Goal: Information Seeking & Learning: Check status

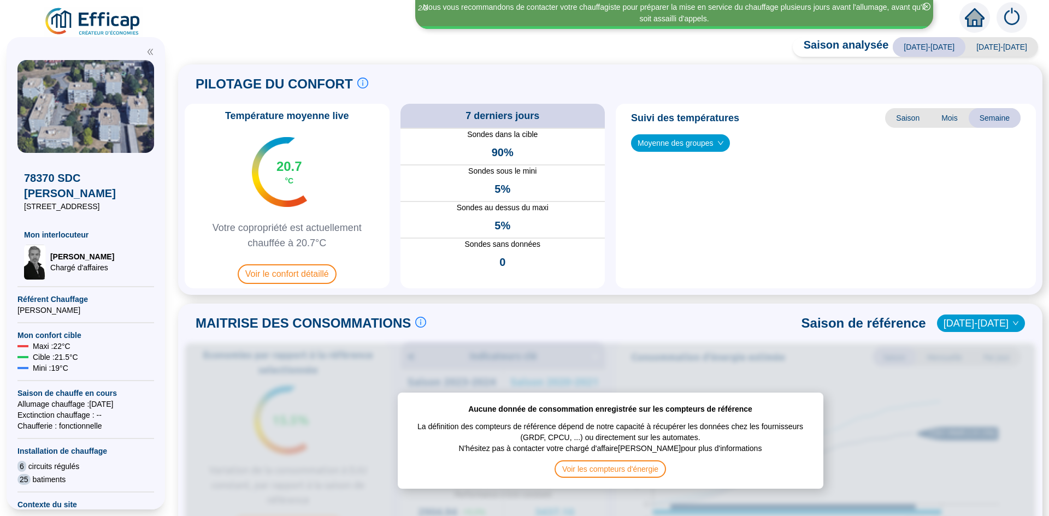
scroll to position [10, 0]
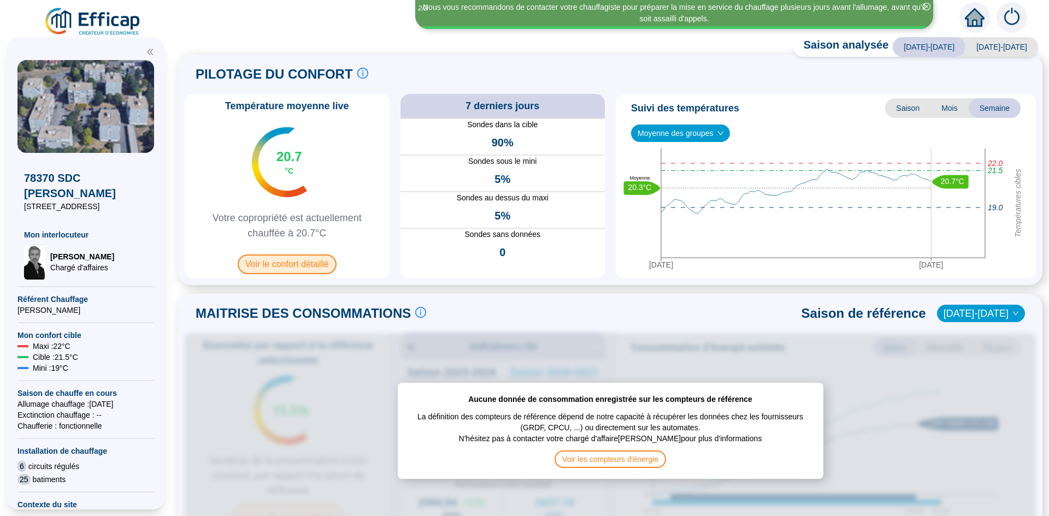
click at [278, 266] on span "Voir le confort détaillé" at bounding box center [287, 265] width 99 height 20
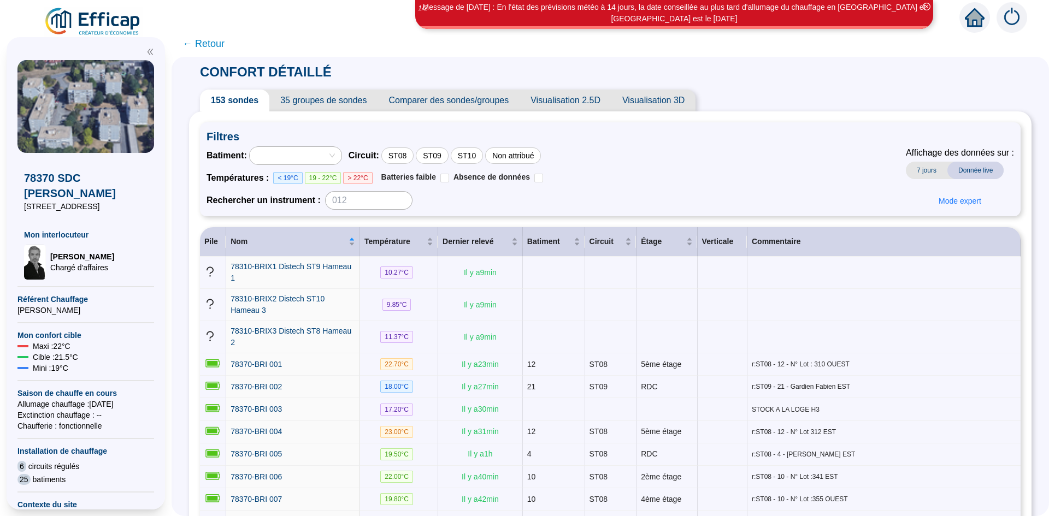
click at [342, 156] on div at bounding box center [296, 155] width 92 height 17
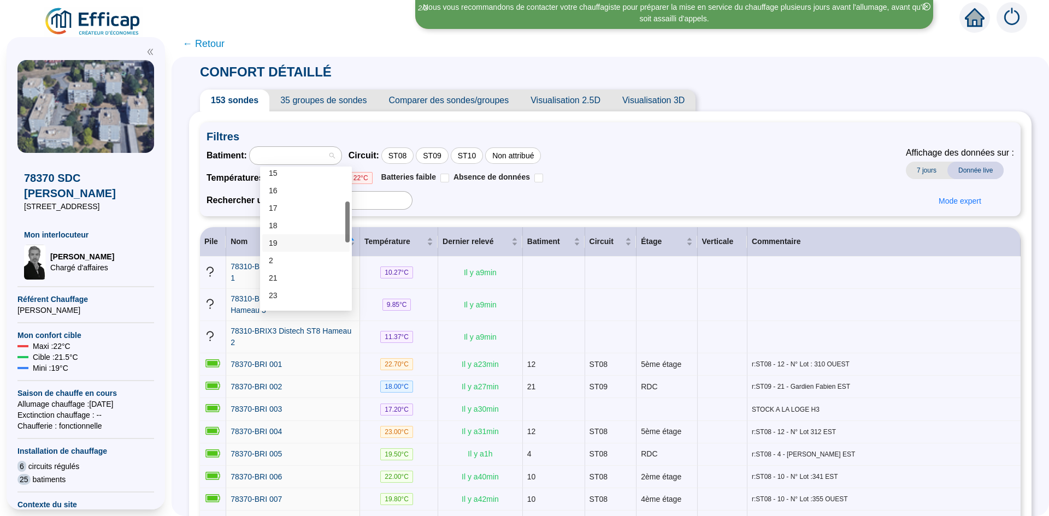
scroll to position [164, 0]
click at [301, 272] on div "27" at bounding box center [306, 275] width 74 height 11
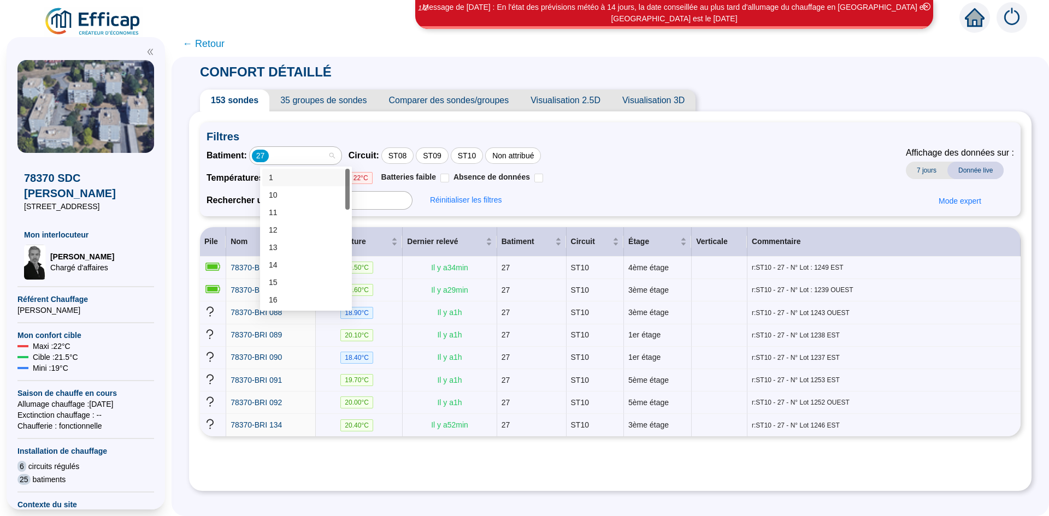
click at [308, 158] on div "27" at bounding box center [290, 155] width 76 height 15
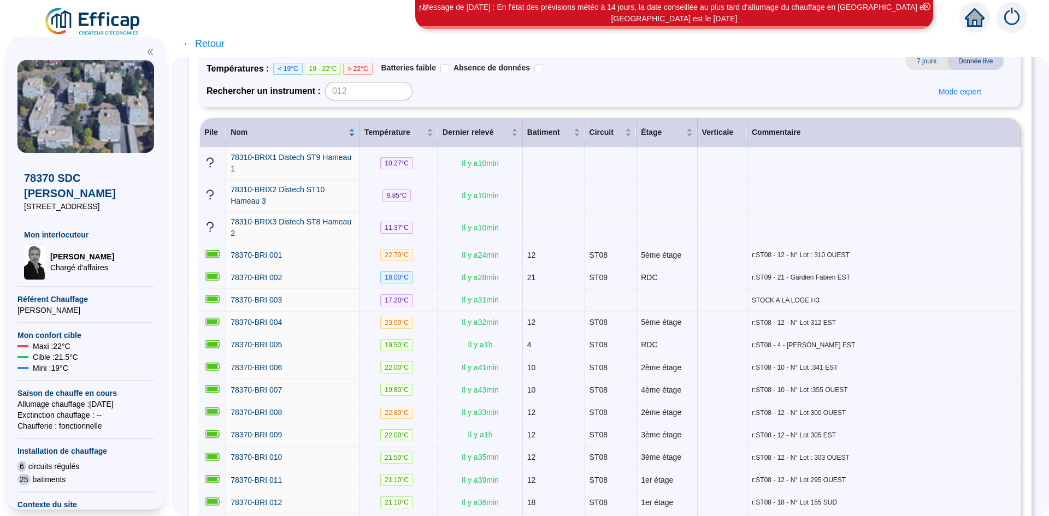
scroll to position [0, 0]
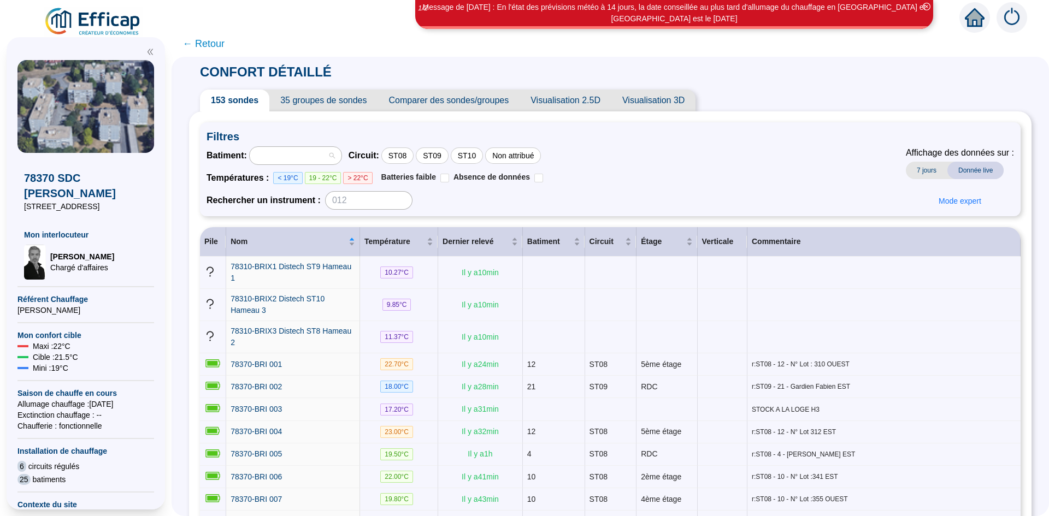
click at [322, 155] on div at bounding box center [290, 155] width 76 height 15
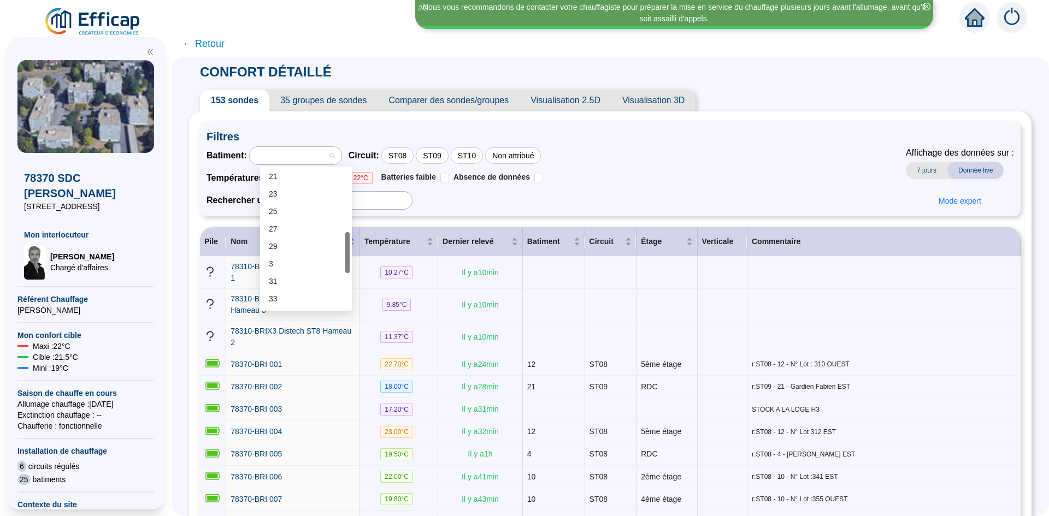
scroll to position [211, 0]
drag, startPoint x: 349, startPoint y: 206, endPoint x: 342, endPoint y: 252, distance: 47.0
click at [342, 252] on div "21 23 25 27 29 3 31 33 4 5" at bounding box center [305, 239] width 87 height 140
click at [289, 178] on div "21" at bounding box center [306, 176] width 74 height 11
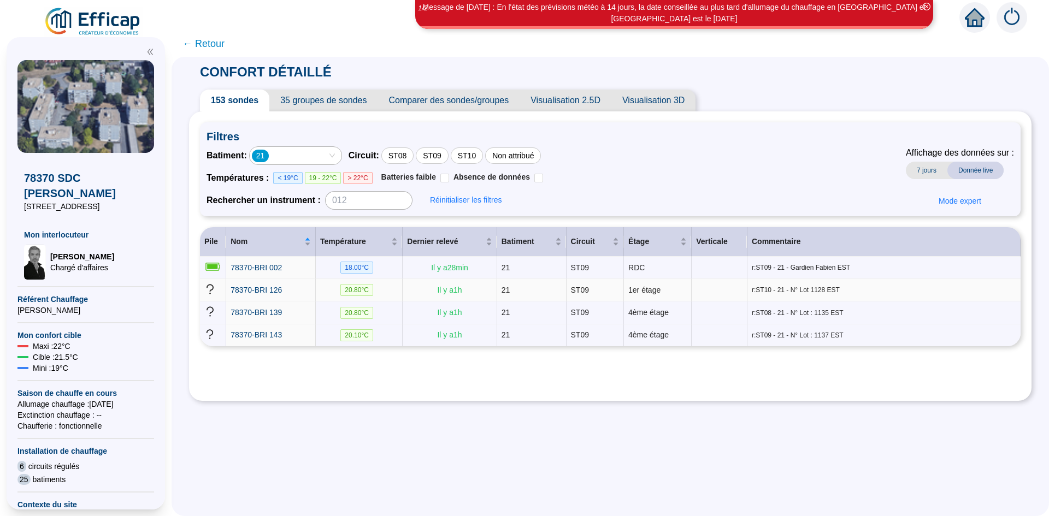
click at [354, 291] on span "20.80 °C" at bounding box center [356, 290] width 33 height 12
click at [342, 156] on div "21" at bounding box center [296, 155] width 92 height 17
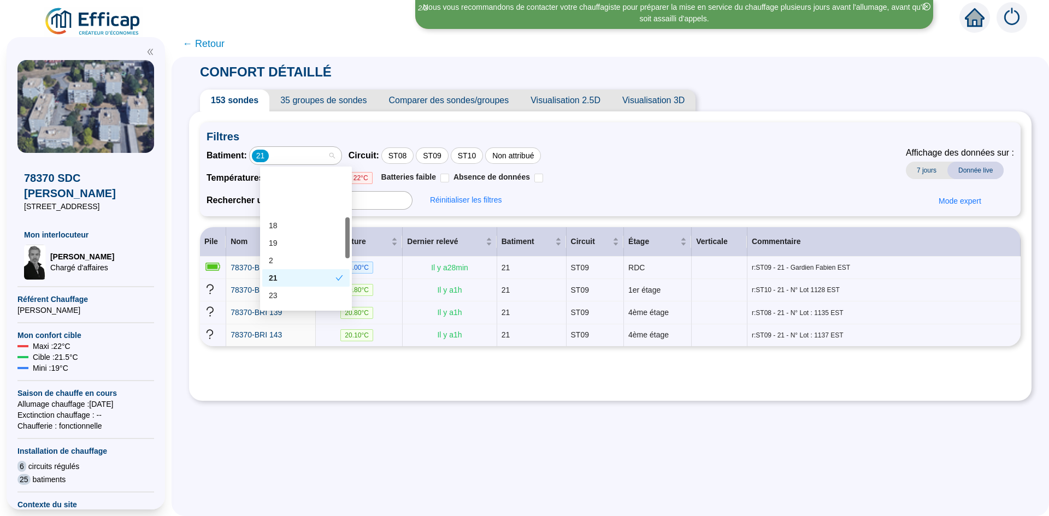
scroll to position [164, 0]
click at [289, 244] on div "23" at bounding box center [306, 241] width 74 height 11
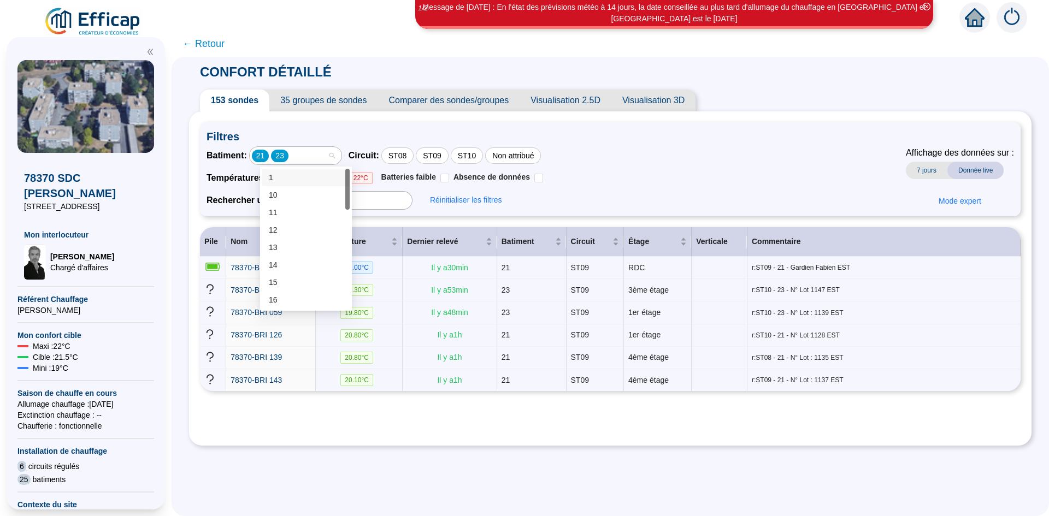
click at [269, 158] on div "21" at bounding box center [260, 156] width 17 height 13
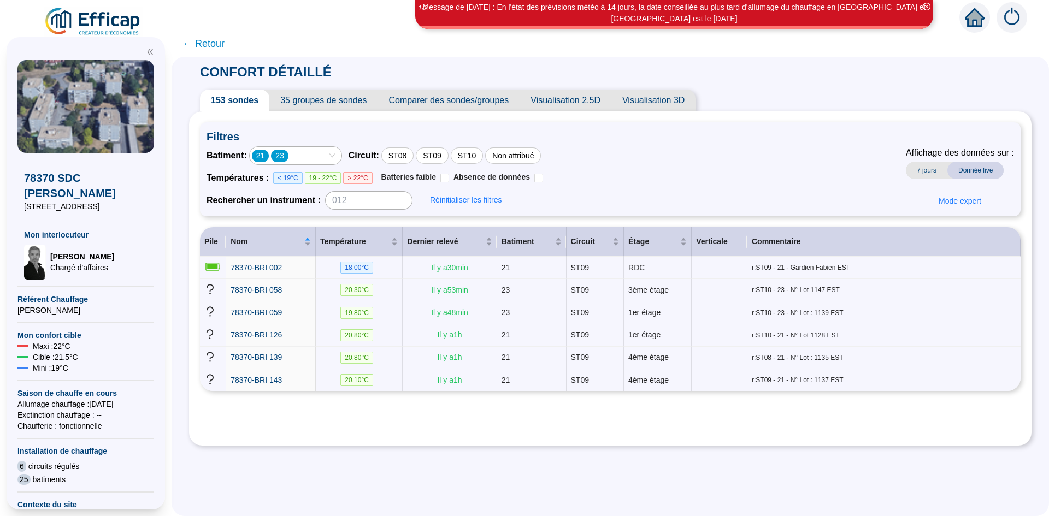
click at [269, 158] on div "21" at bounding box center [260, 156] width 17 height 13
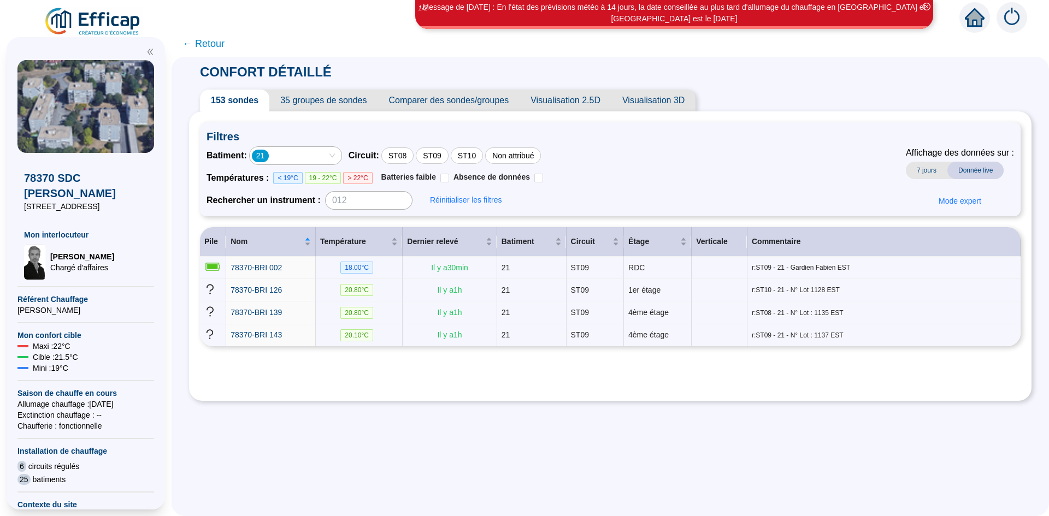
click at [269, 155] on div "21" at bounding box center [260, 156] width 17 height 13
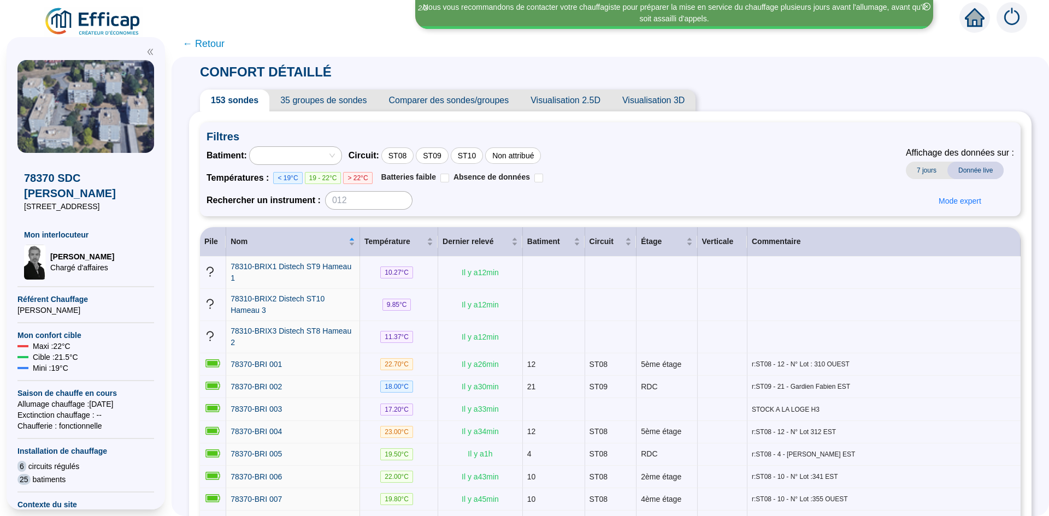
click at [340, 152] on div at bounding box center [296, 155] width 92 height 17
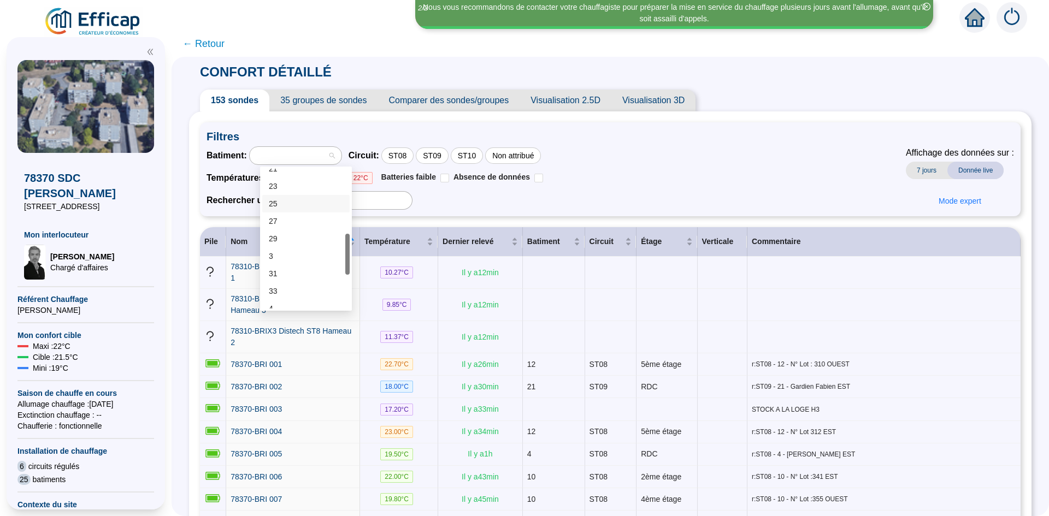
scroll to position [219, 0]
click at [282, 189] on div "23" at bounding box center [306, 186] width 74 height 11
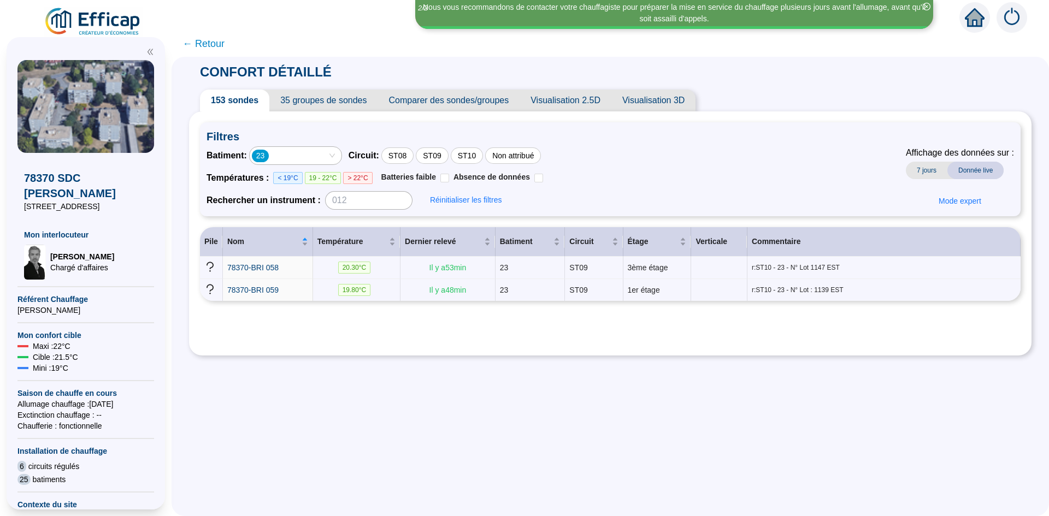
drag, startPoint x: 276, startPoint y: 152, endPoint x: 279, endPoint y: 136, distance: 17.1
click at [279, 136] on span "Filtres" at bounding box center [611, 136] width 808 height 15
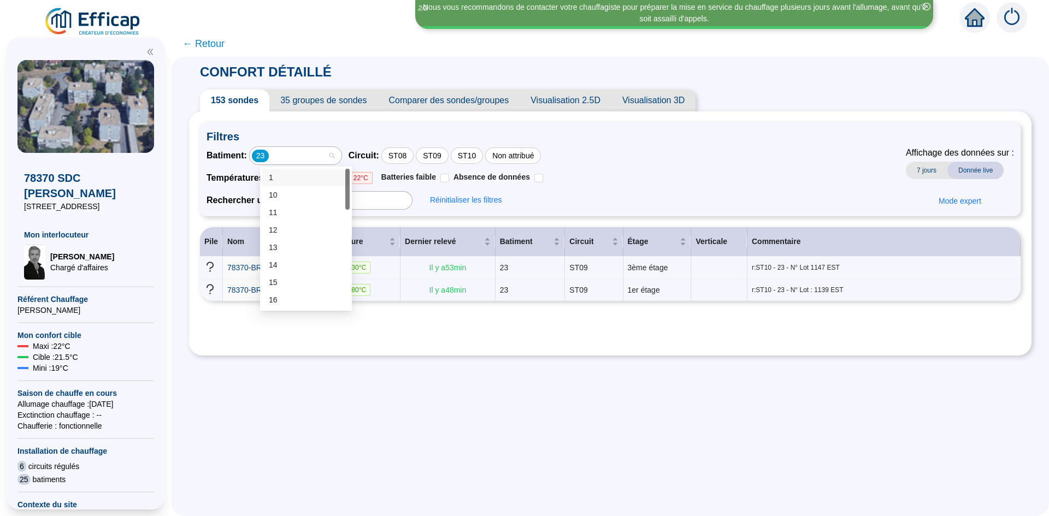
click at [273, 150] on input "search" at bounding box center [272, 155] width 2 height 13
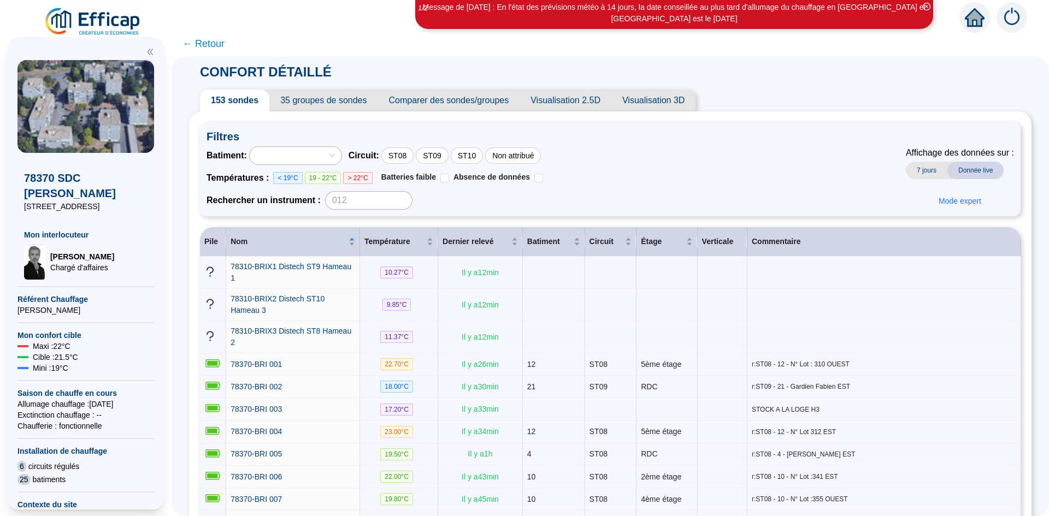
click at [342, 160] on div at bounding box center [296, 155] width 92 height 17
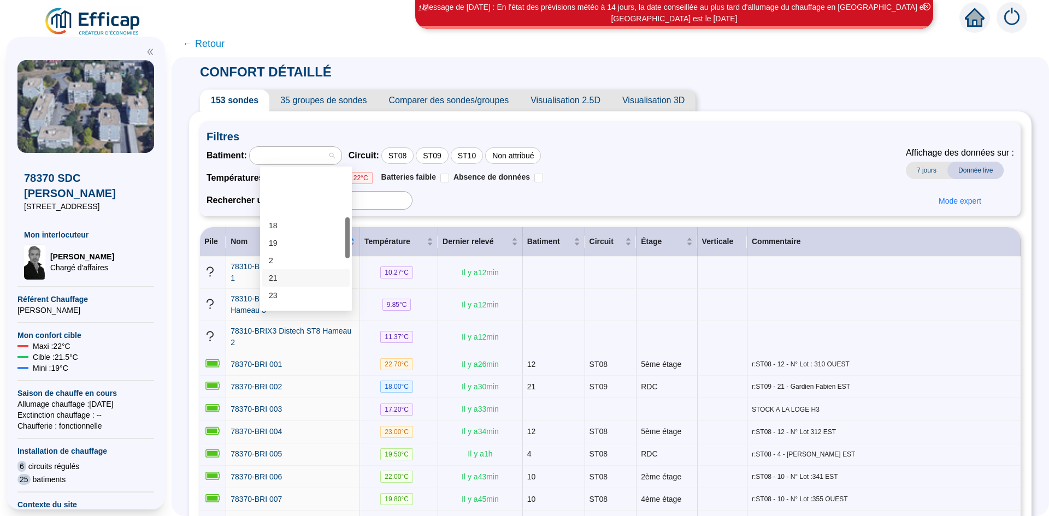
scroll to position [164, 0]
click at [305, 260] on div "25" at bounding box center [306, 258] width 74 height 11
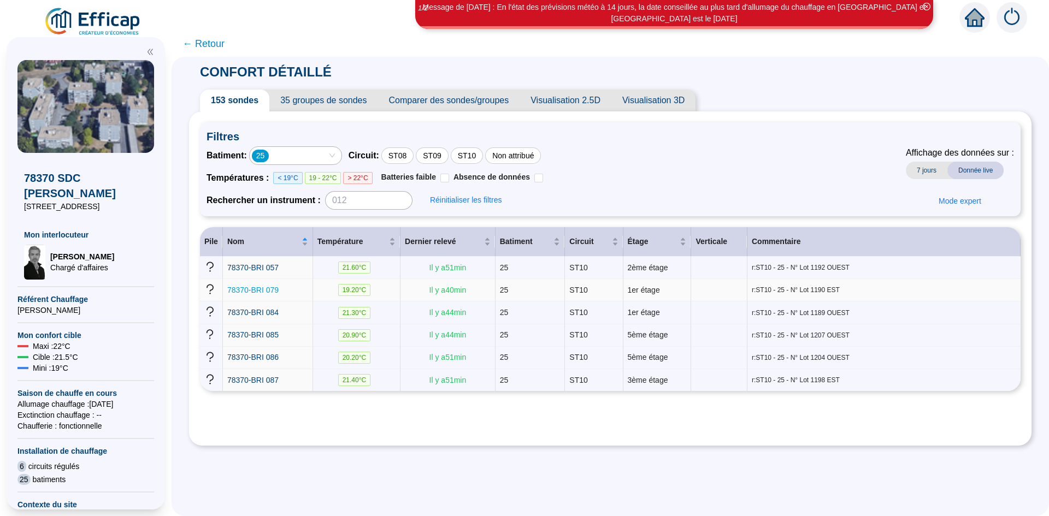
click at [270, 289] on span "78370-BRI 079" at bounding box center [252, 290] width 51 height 9
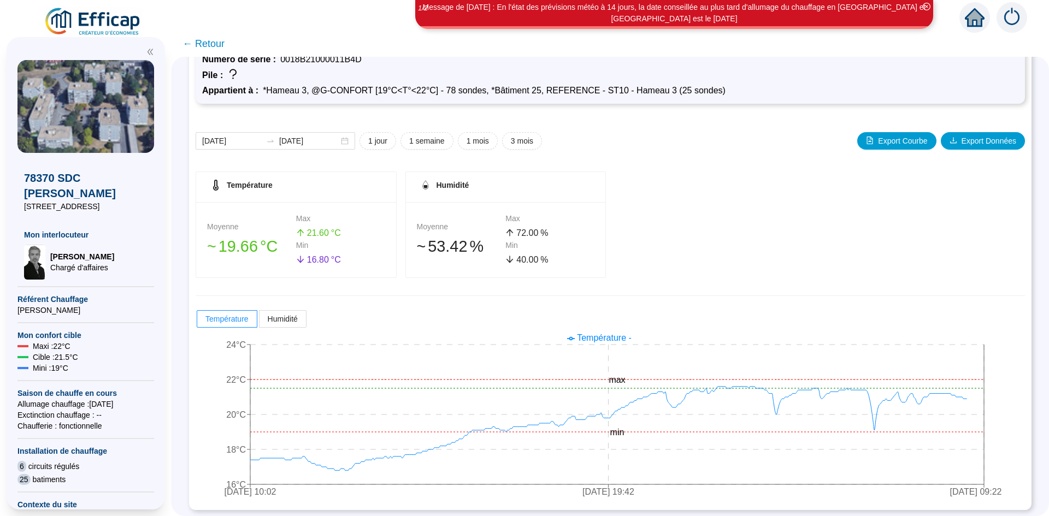
scroll to position [67, 0]
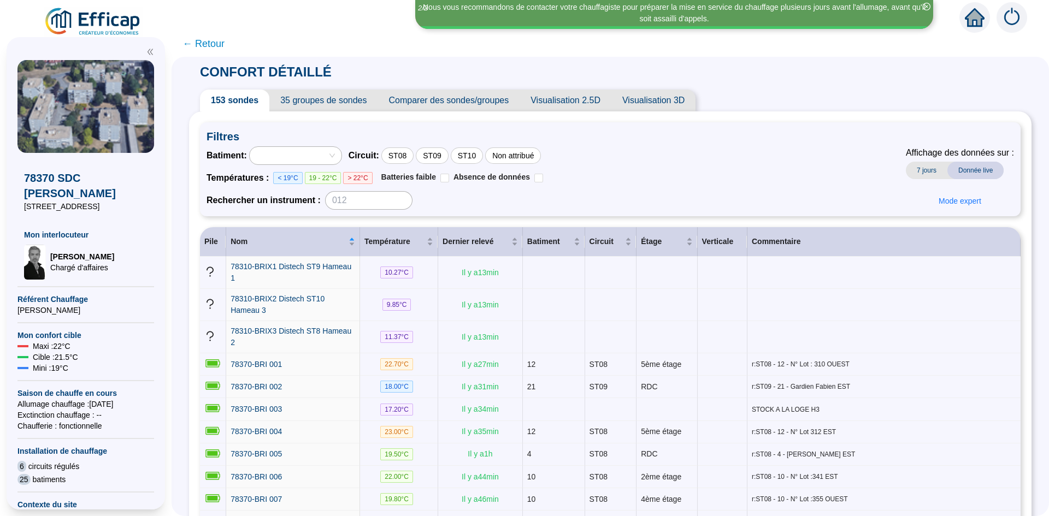
click at [223, 49] on span "← Retour" at bounding box center [204, 43] width 42 height 15
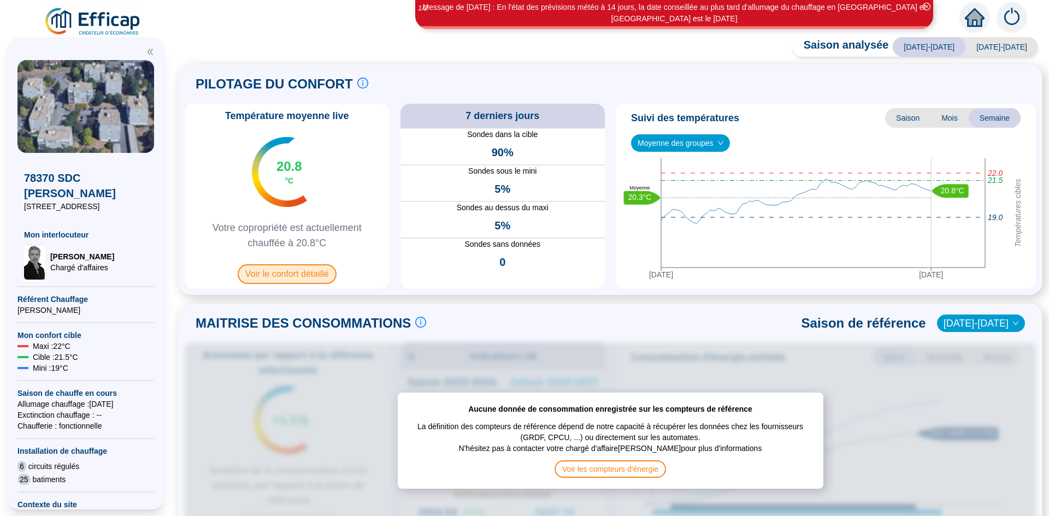
click at [298, 269] on span "Voir le confort détaillé" at bounding box center [287, 274] width 99 height 20
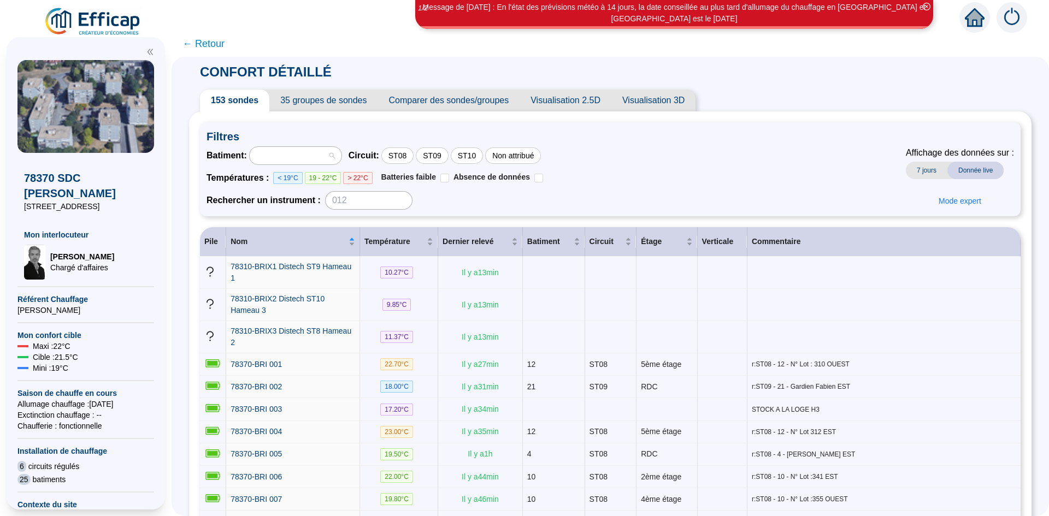
click at [328, 151] on div at bounding box center [290, 155] width 76 height 15
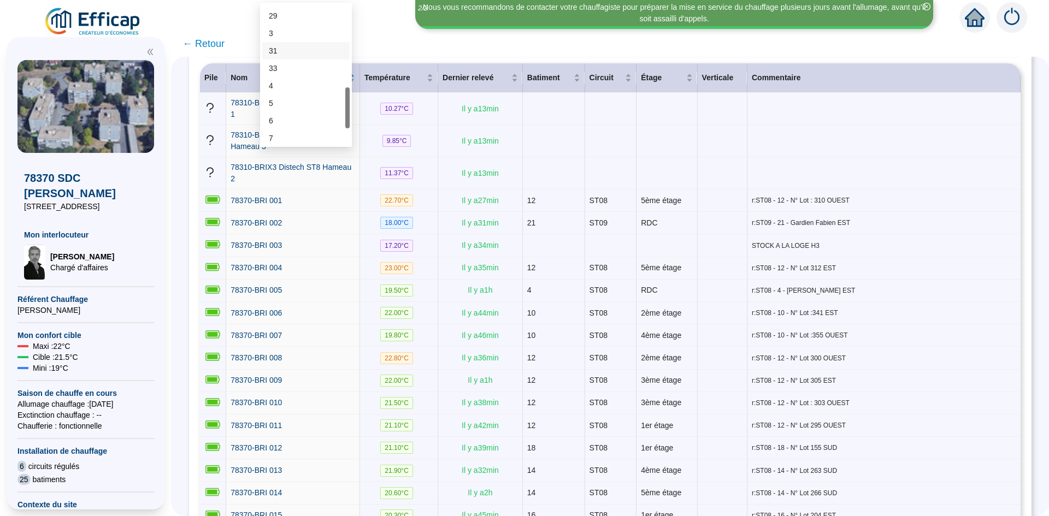
scroll to position [223, 0]
click at [276, 37] on div "25" at bounding box center [306, 35] width 74 height 11
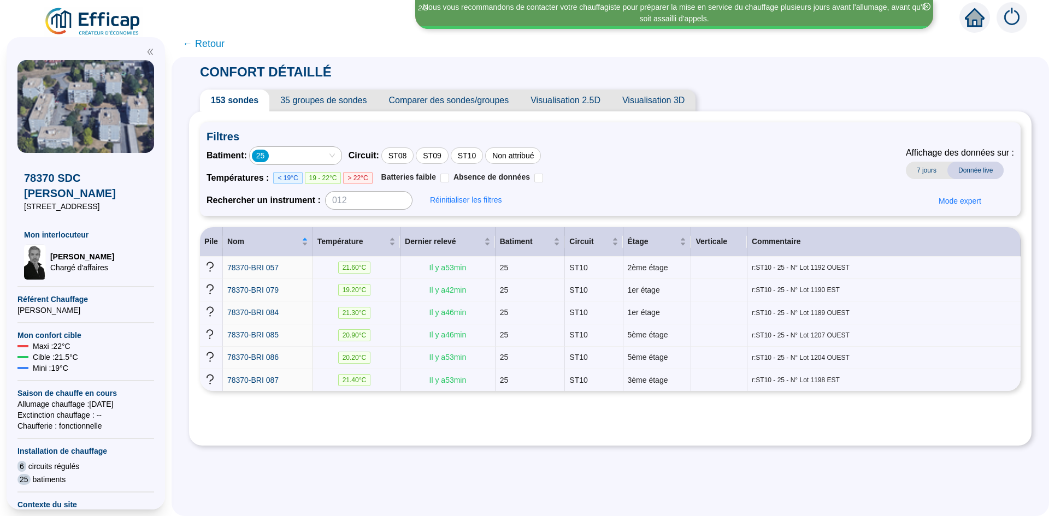
scroll to position [0, 0]
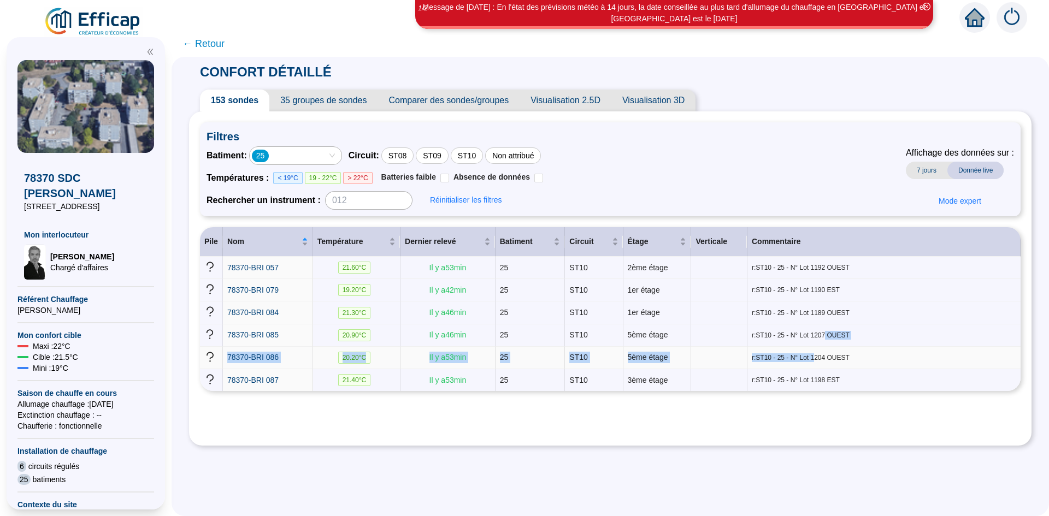
drag, startPoint x: 816, startPoint y: 333, endPoint x: 804, endPoint y: 350, distance: 21.2
drag, startPoint x: 804, startPoint y: 350, endPoint x: 894, endPoint y: 380, distance: 95.0
click at [894, 380] on span "r:ST10 - 25 - N° Lot 1198 EST" at bounding box center [884, 380] width 264 height 9
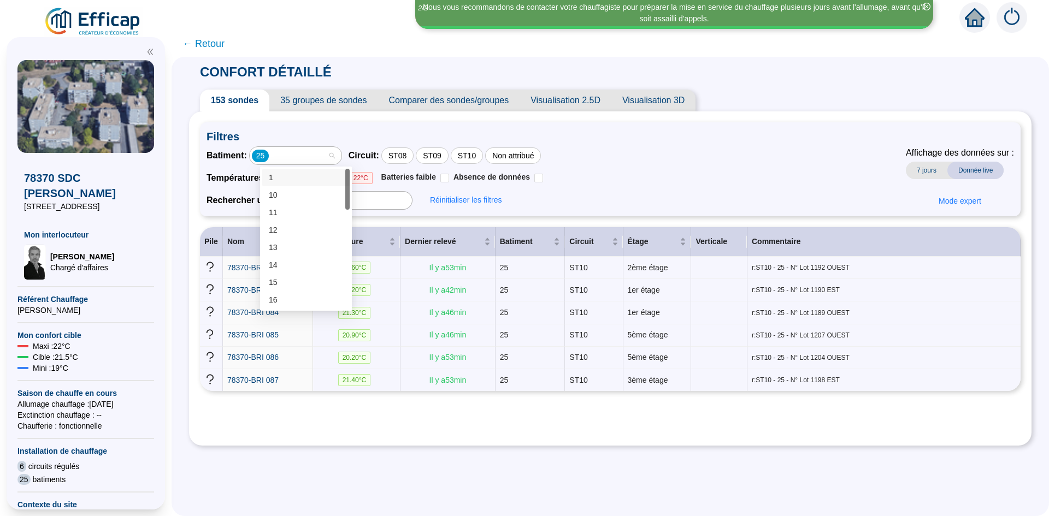
click at [298, 161] on div "25" at bounding box center [290, 155] width 76 height 15
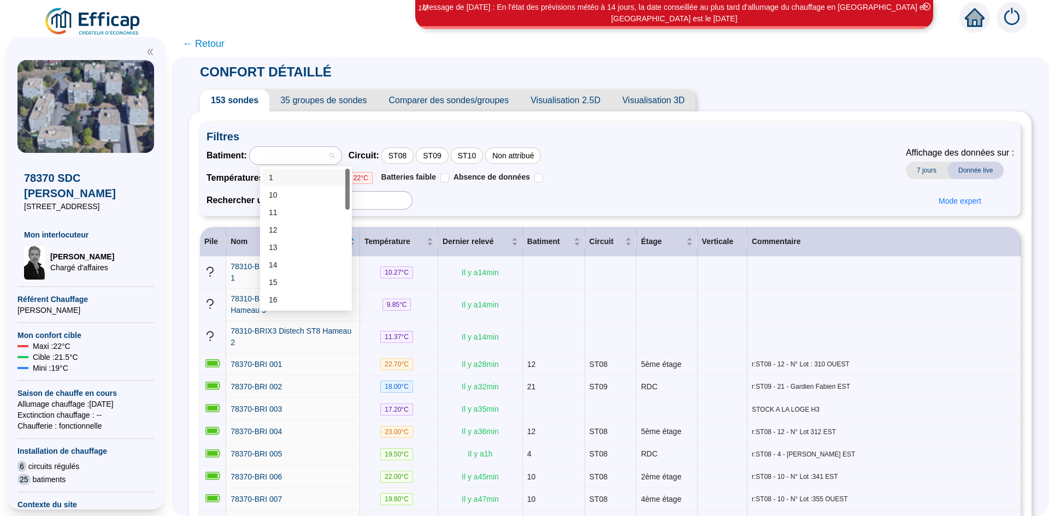
click at [292, 157] on div at bounding box center [290, 155] width 76 height 15
type input "29"
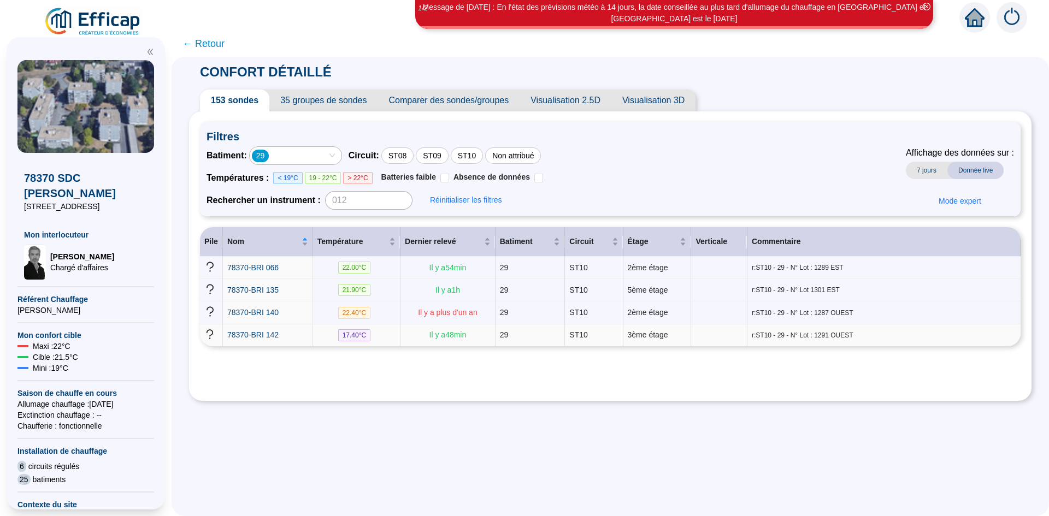
click at [357, 330] on span "17.40 °C" at bounding box center [354, 335] width 33 height 12
drag, startPoint x: 353, startPoint y: 330, endPoint x: 271, endPoint y: 332, distance: 82.0
click at [271, 332] on span "78370-BRI 142" at bounding box center [252, 335] width 51 height 9
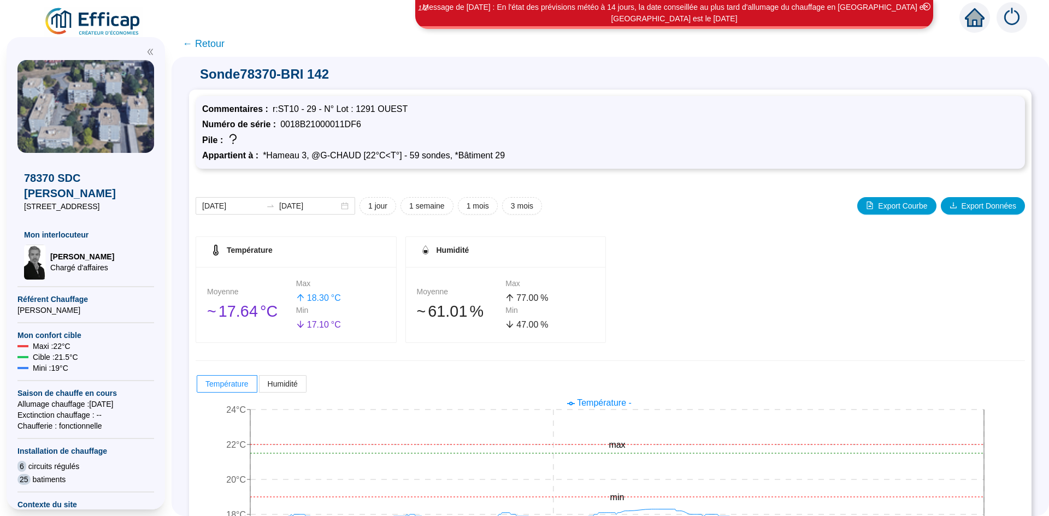
click at [214, 50] on span "← Retour" at bounding box center [204, 43] width 42 height 15
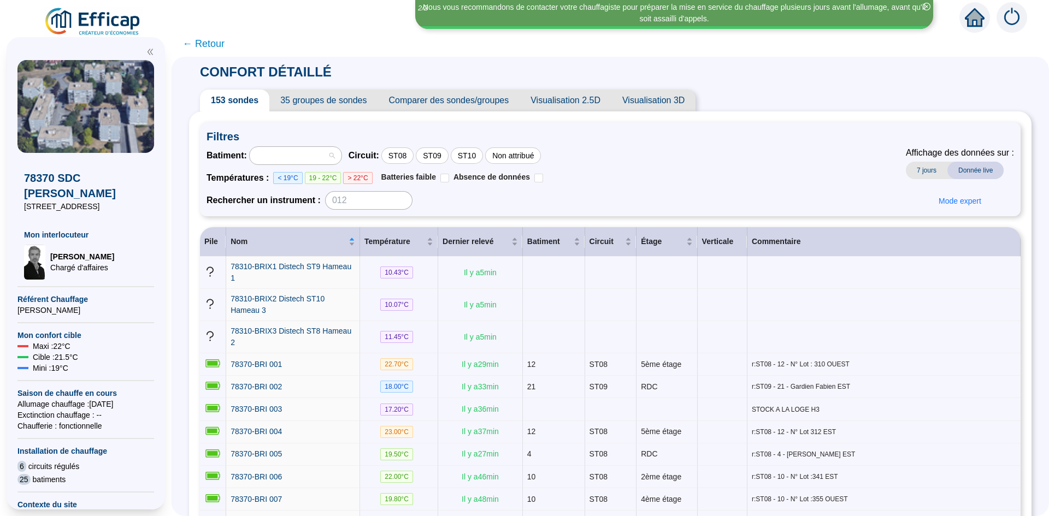
click at [322, 158] on div at bounding box center [290, 155] width 76 height 15
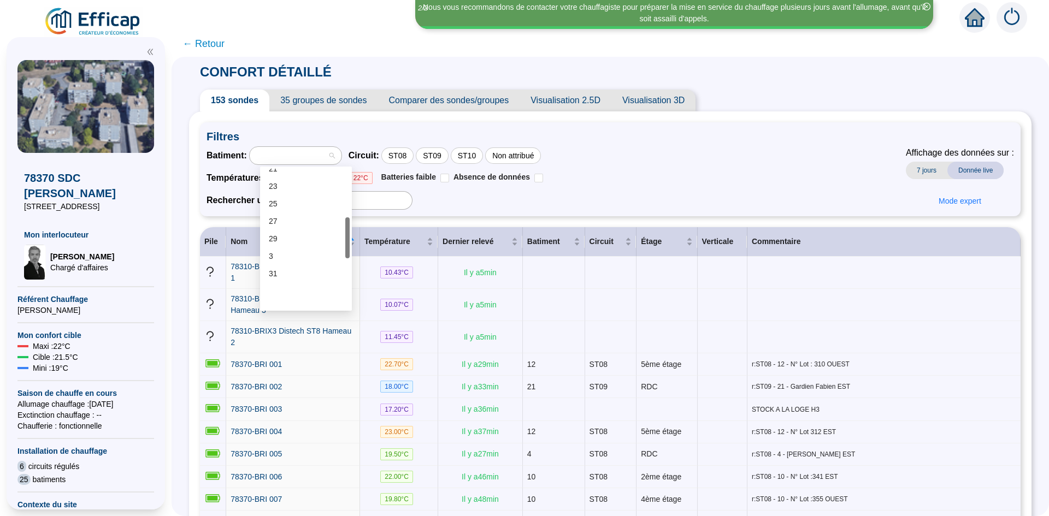
scroll to position [219, 0]
click at [307, 234] on div "29" at bounding box center [306, 238] width 74 height 11
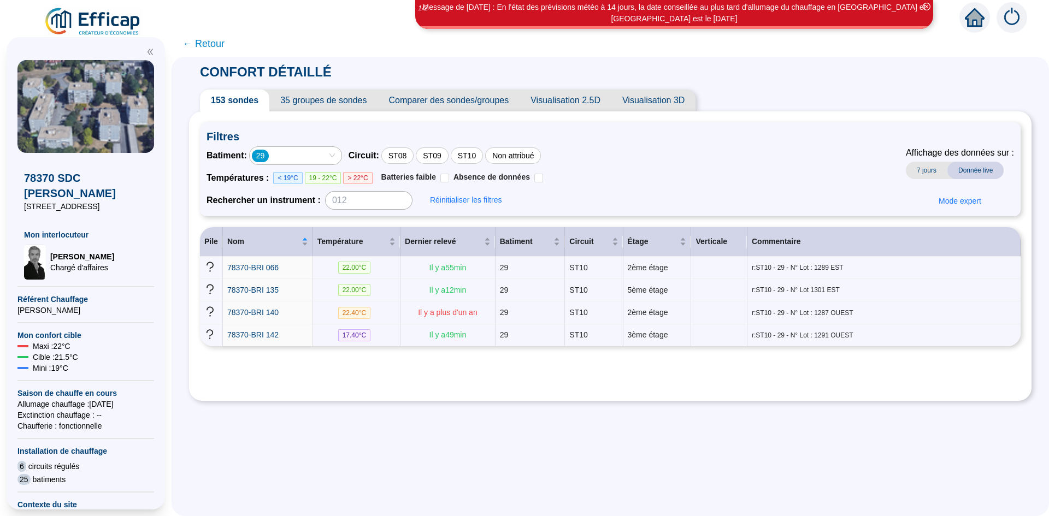
click at [324, 156] on div "29" at bounding box center [290, 155] width 76 height 15
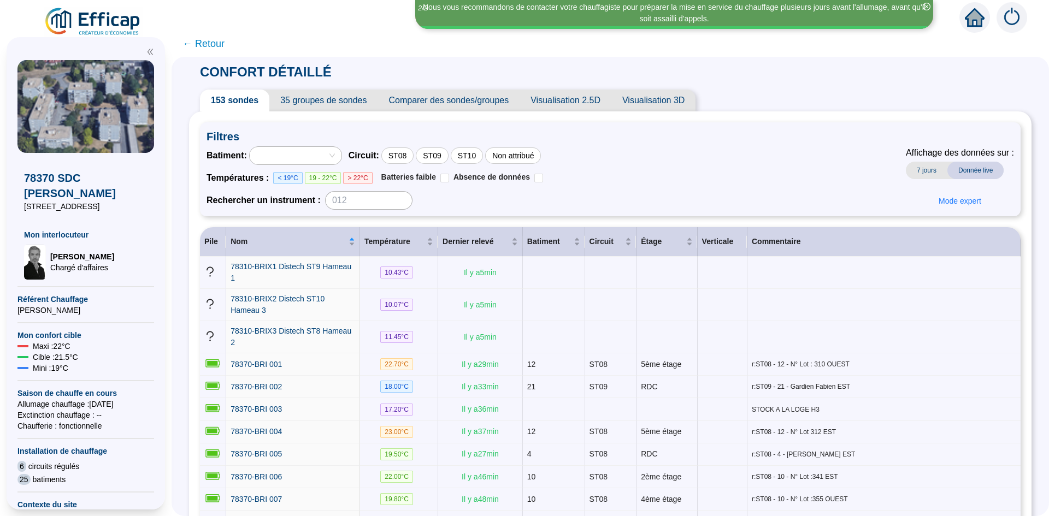
click at [322, 156] on div at bounding box center [290, 155] width 76 height 15
type input "31"
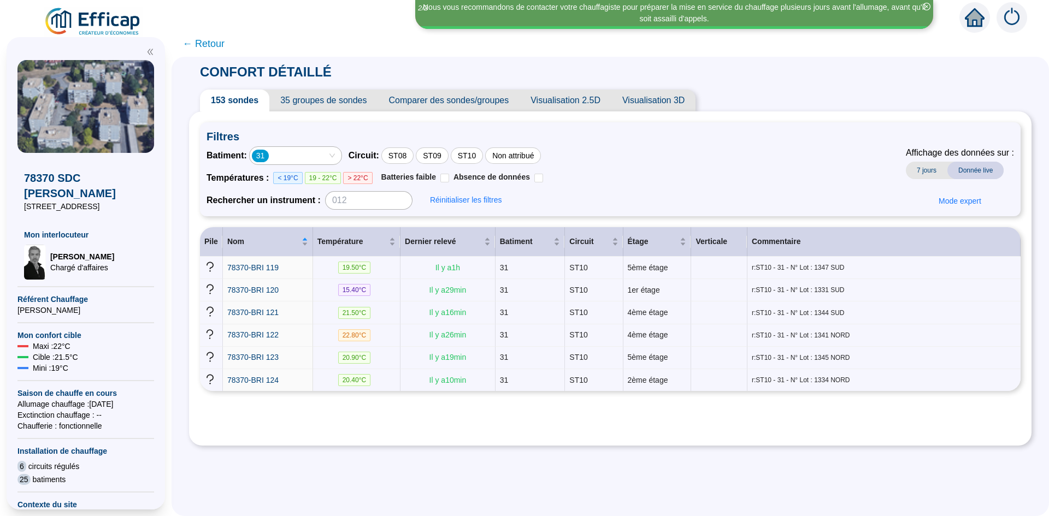
drag, startPoint x: 671, startPoint y: 263, endPoint x: 981, endPoint y: 416, distance: 345.5
click at [981, 416] on div "Filtres Batiment : 31 Circuit : ST08 ST09 ST10 Non attribué Températures : < 19…" at bounding box center [610, 278] width 821 height 313
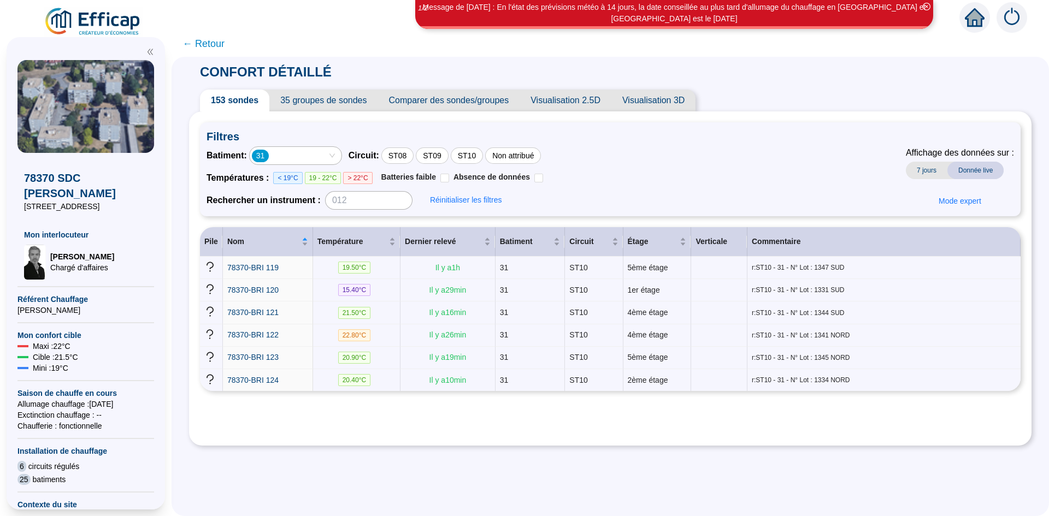
click at [289, 154] on div "31" at bounding box center [290, 155] width 76 height 15
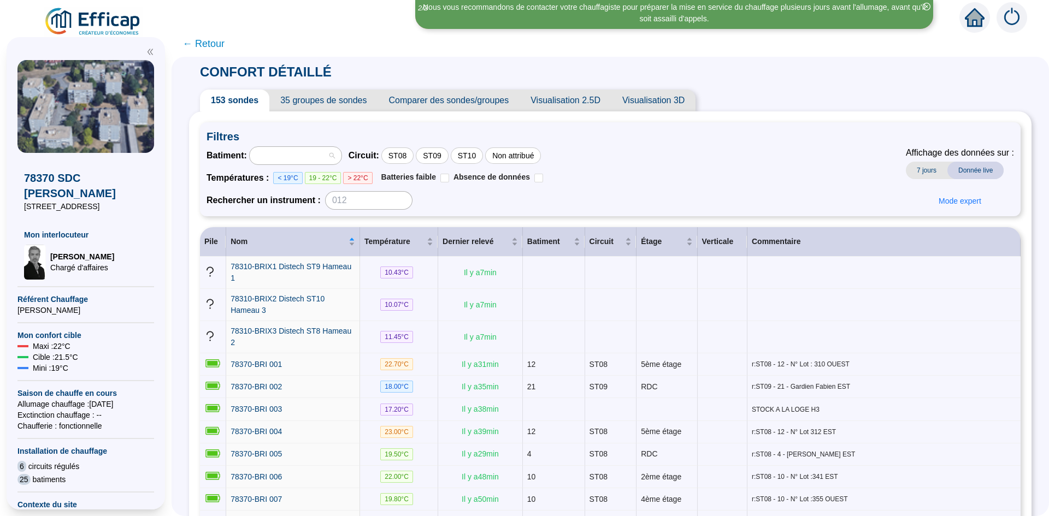
click at [289, 153] on div at bounding box center [290, 155] width 76 height 15
type input "33"
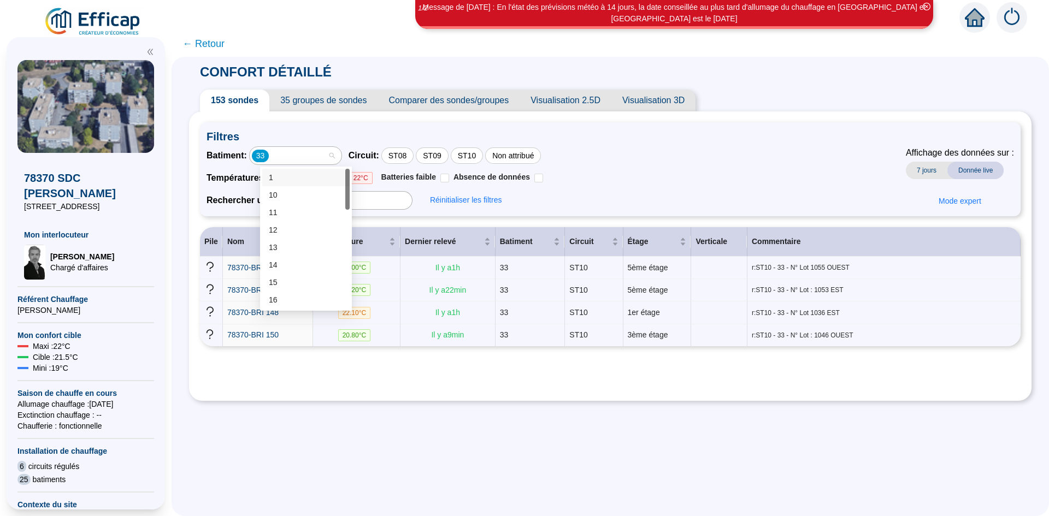
click at [305, 161] on div "33" at bounding box center [290, 155] width 76 height 15
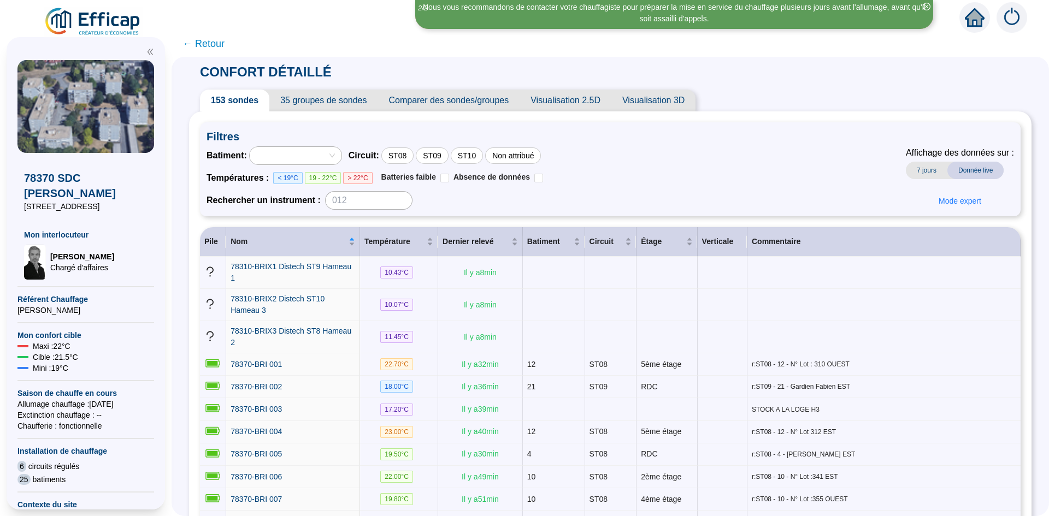
click at [316, 157] on div at bounding box center [290, 155] width 76 height 15
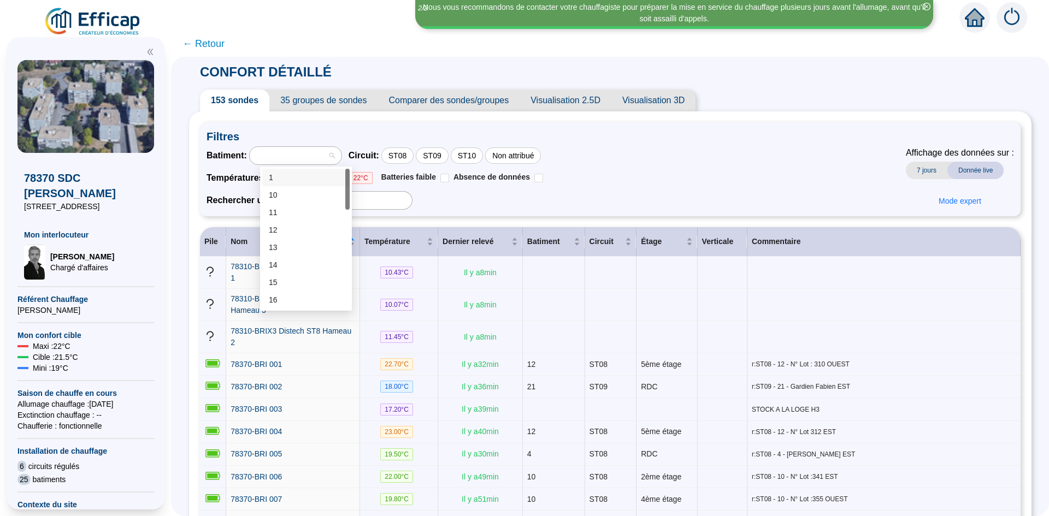
click at [303, 177] on div "1" at bounding box center [306, 177] width 74 height 11
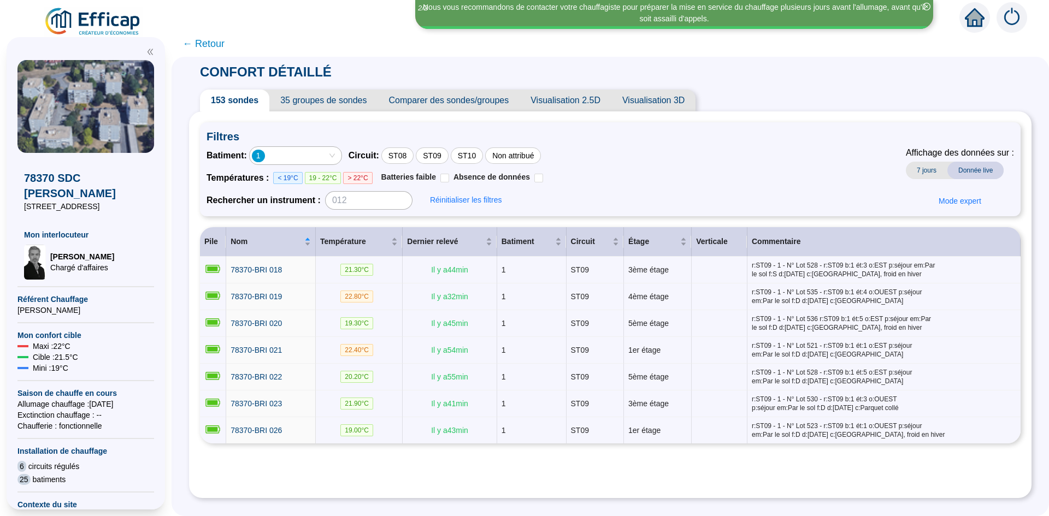
click at [342, 161] on div "1" at bounding box center [296, 155] width 92 height 17
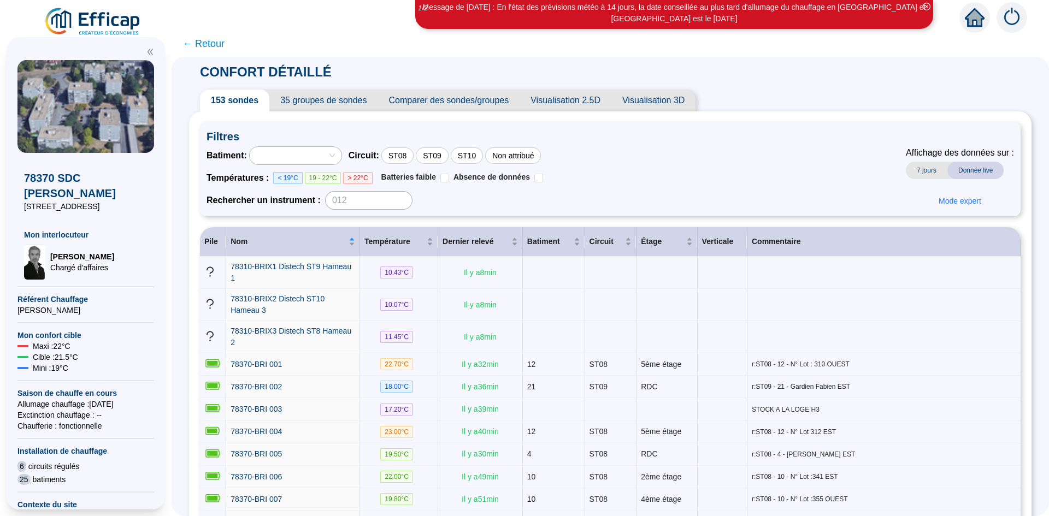
click at [298, 147] on div at bounding box center [296, 155] width 92 height 17
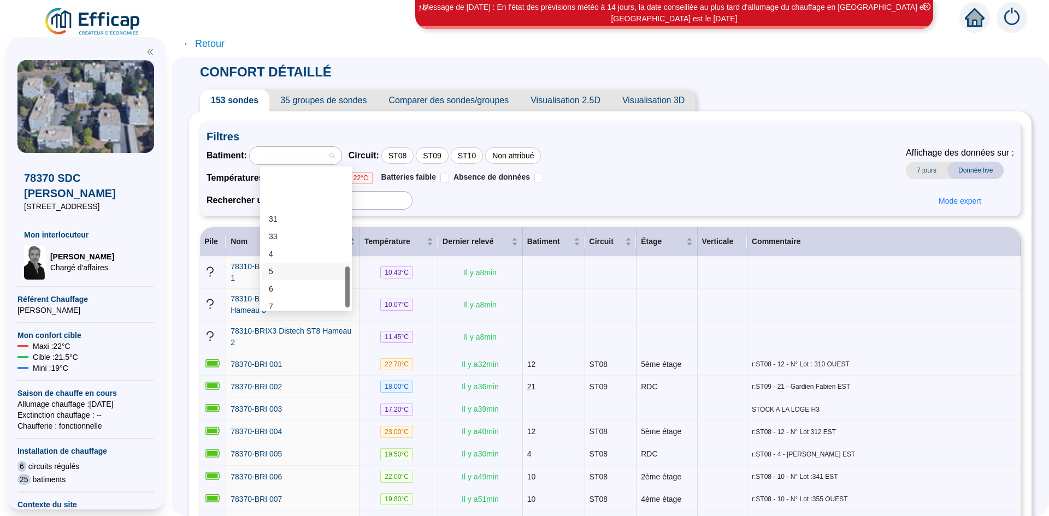
scroll to position [328, 0]
click at [272, 284] on div "9" at bounding box center [306, 286] width 74 height 11
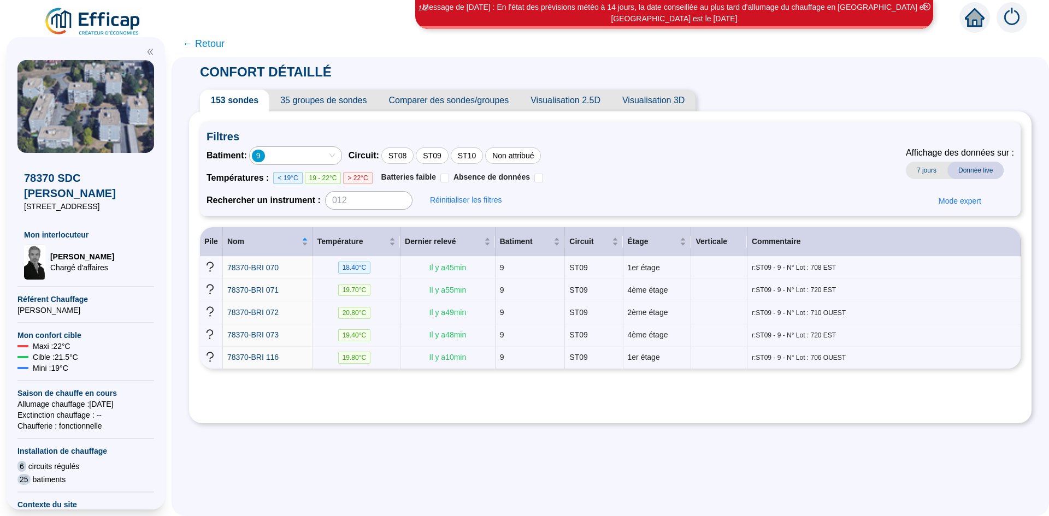
click at [325, 157] on div "9" at bounding box center [290, 155] width 76 height 15
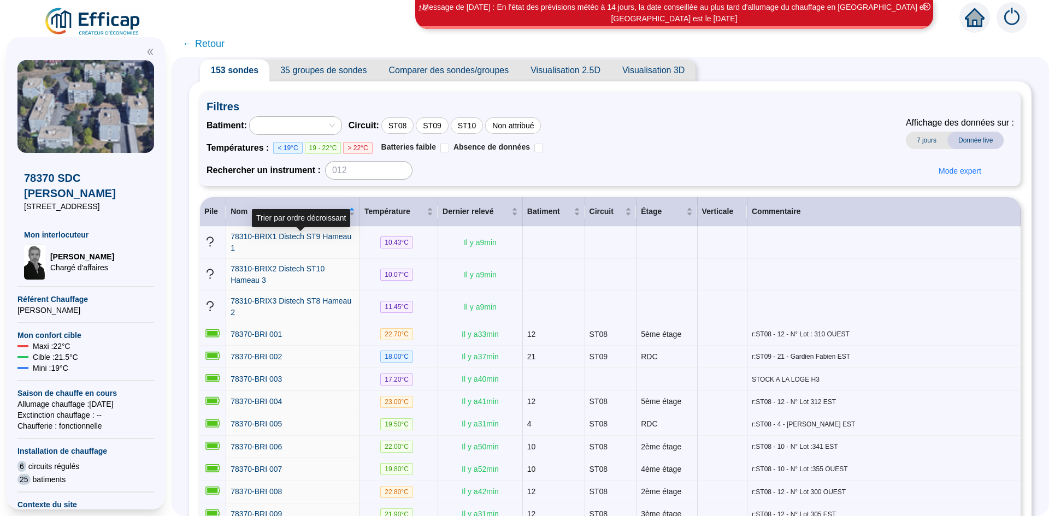
scroll to position [0, 0]
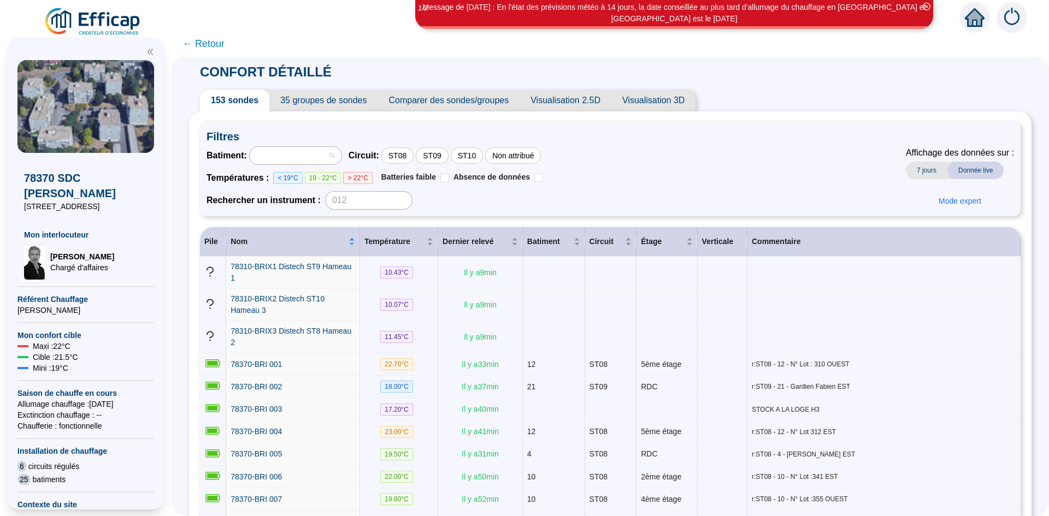
click at [342, 159] on div at bounding box center [296, 155] width 92 height 17
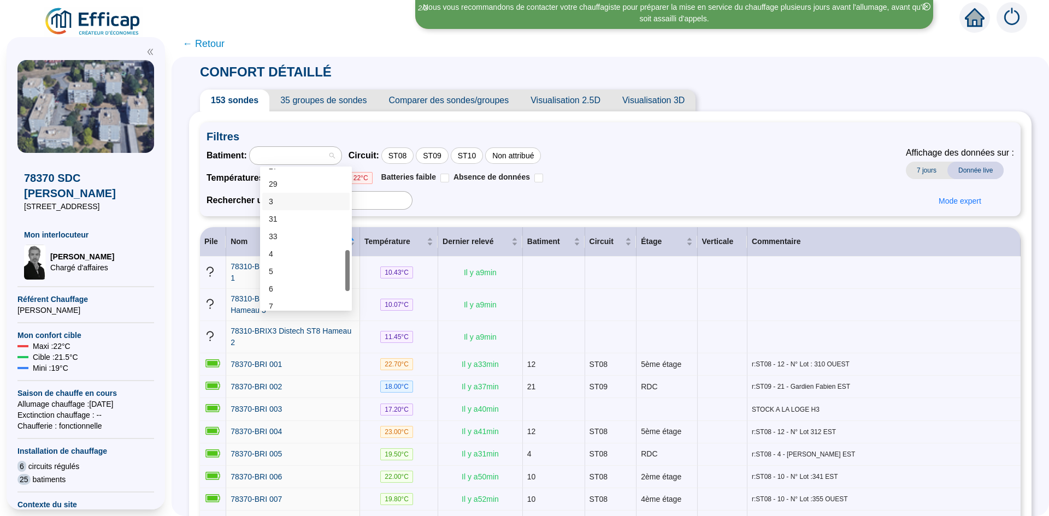
scroll to position [328, 0]
click at [276, 222] on div "5" at bounding box center [306, 216] width 74 height 11
